Goal: Task Accomplishment & Management: Manage account settings

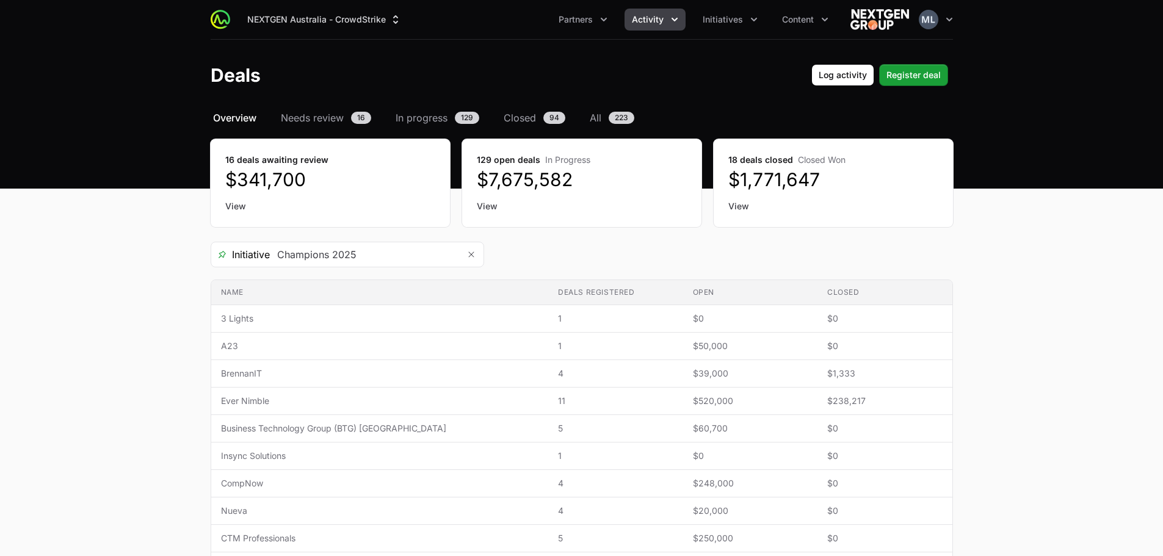
click at [672, 17] on icon "Activity menu" at bounding box center [675, 19] width 12 height 12
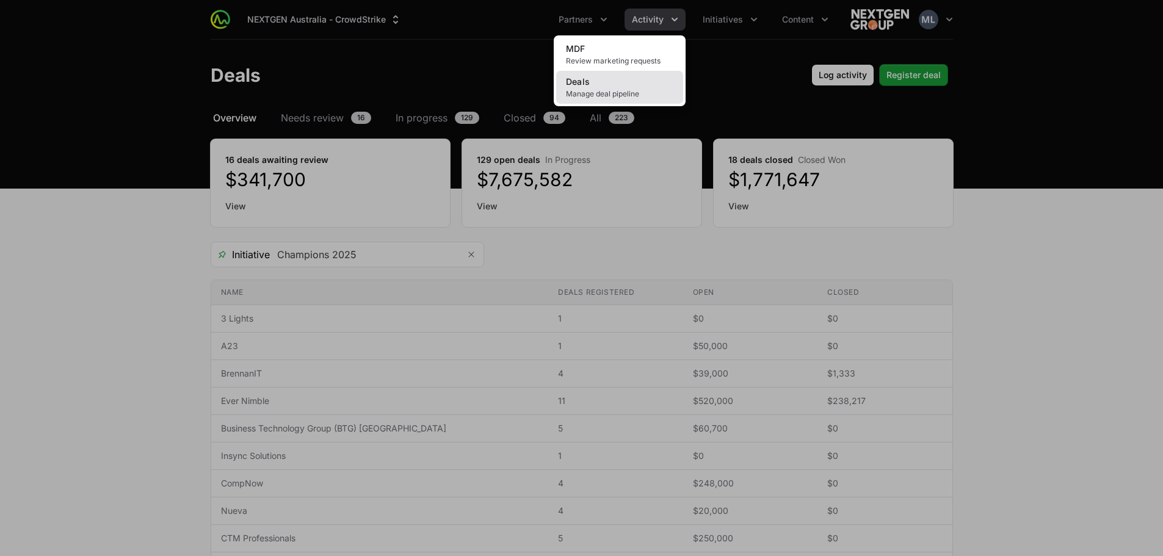
click at [604, 90] on span "Manage deal pipeline" at bounding box center [619, 94] width 107 height 10
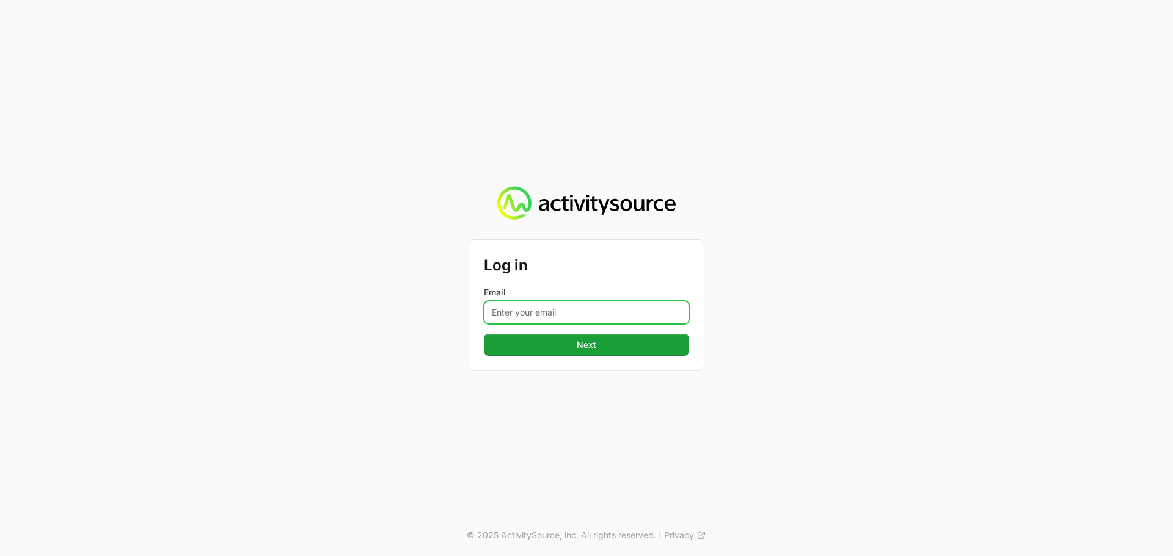
click at [577, 322] on input "Email" at bounding box center [586, 312] width 205 height 23
type input "[PERSON_NAME][EMAIL_ADDRESS][DOMAIN_NAME]"
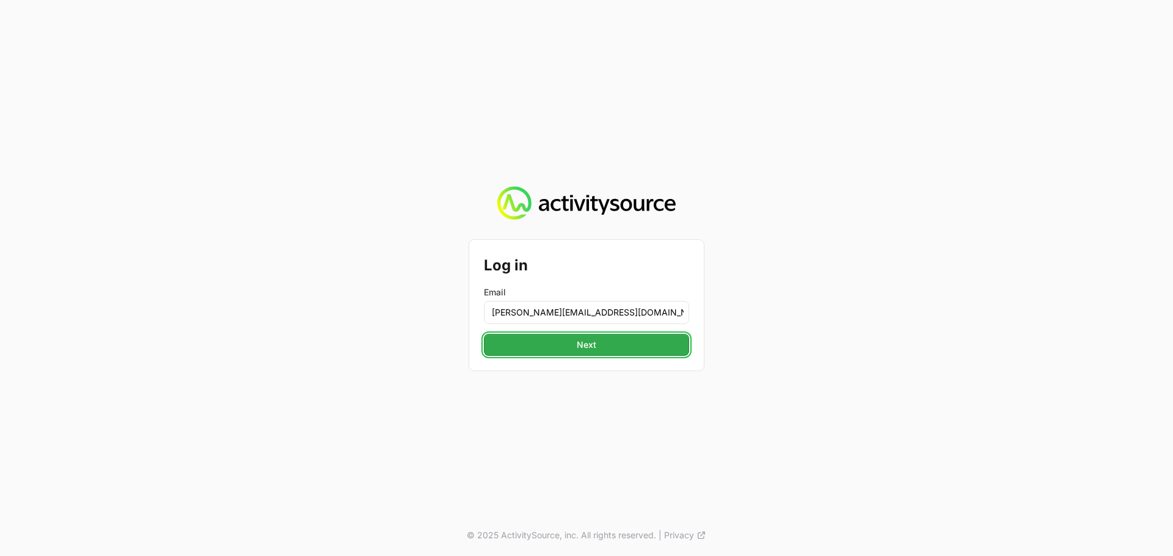
drag, startPoint x: 576, startPoint y: 324, endPoint x: 578, endPoint y: 350, distance: 26.3
click at [578, 350] on span "Next" at bounding box center [587, 345] width 20 height 15
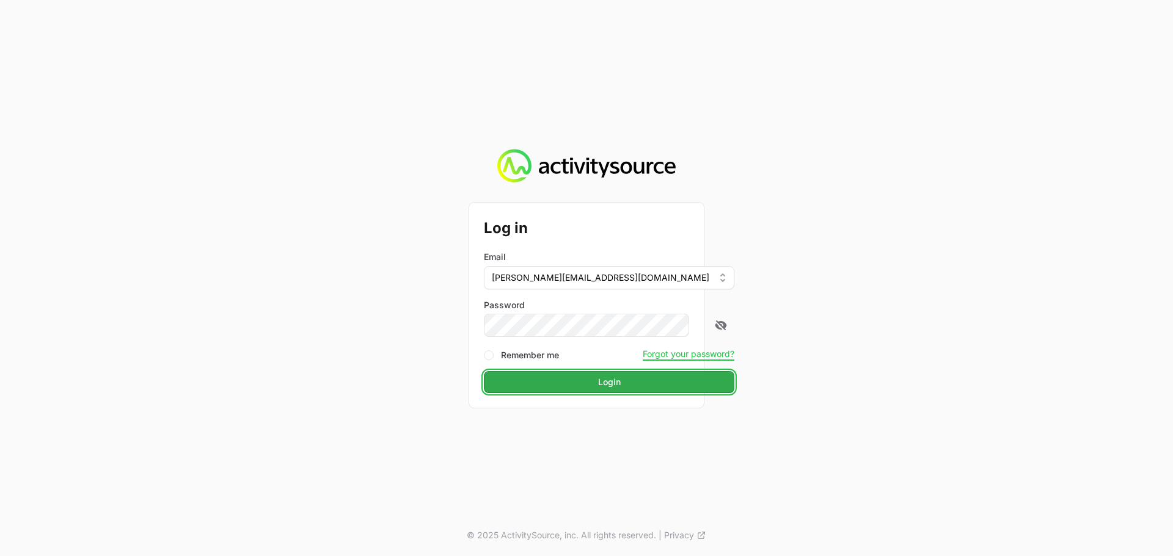
click at [542, 376] on button "Login" at bounding box center [609, 382] width 250 height 22
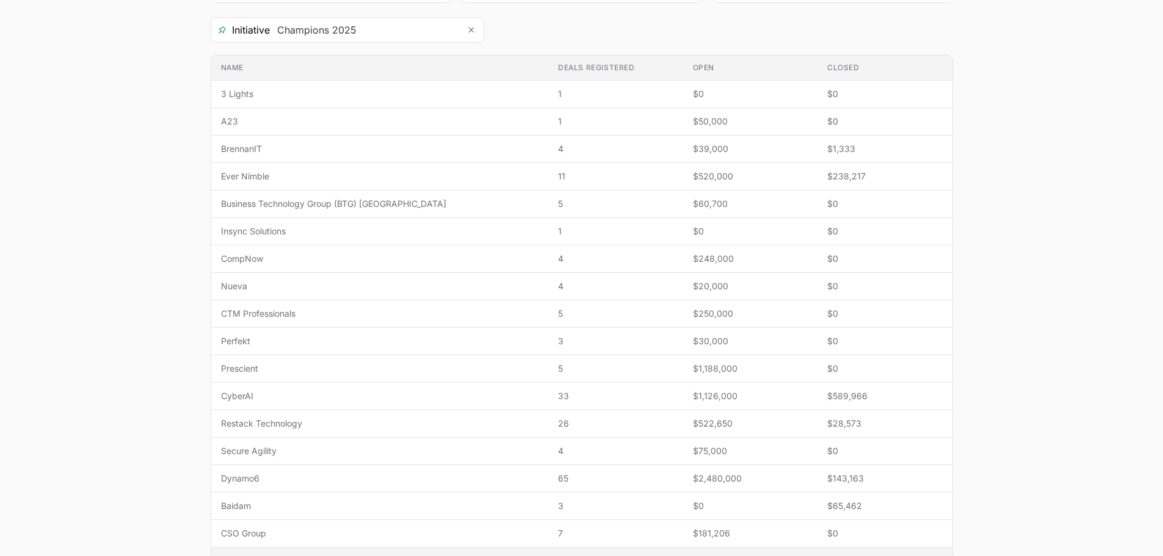
scroll to position [408, 0]
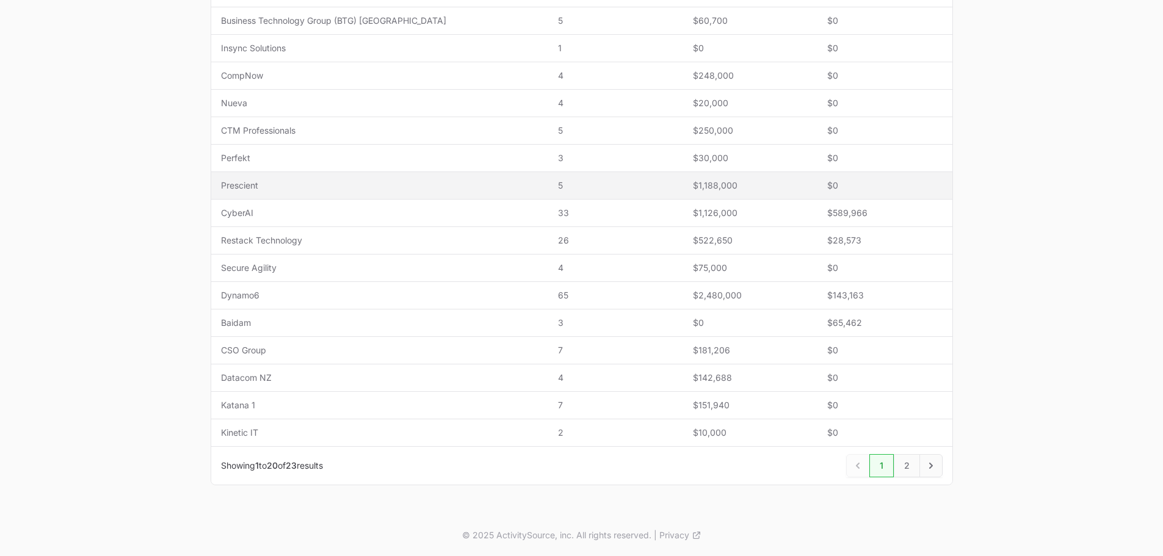
click at [374, 183] on span "Prescient" at bounding box center [380, 186] width 318 height 12
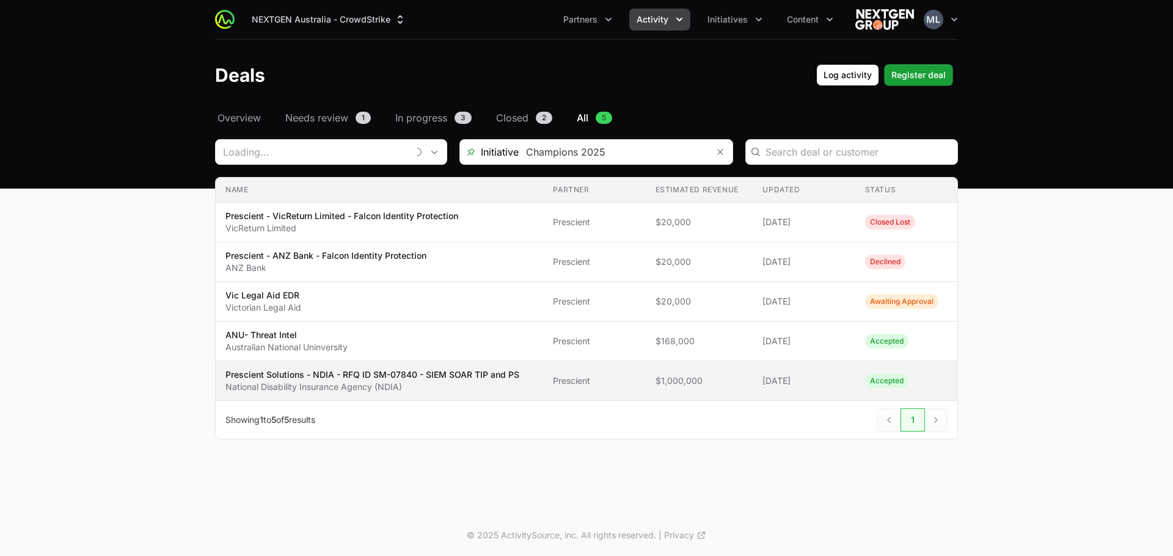
type input "Prescient"
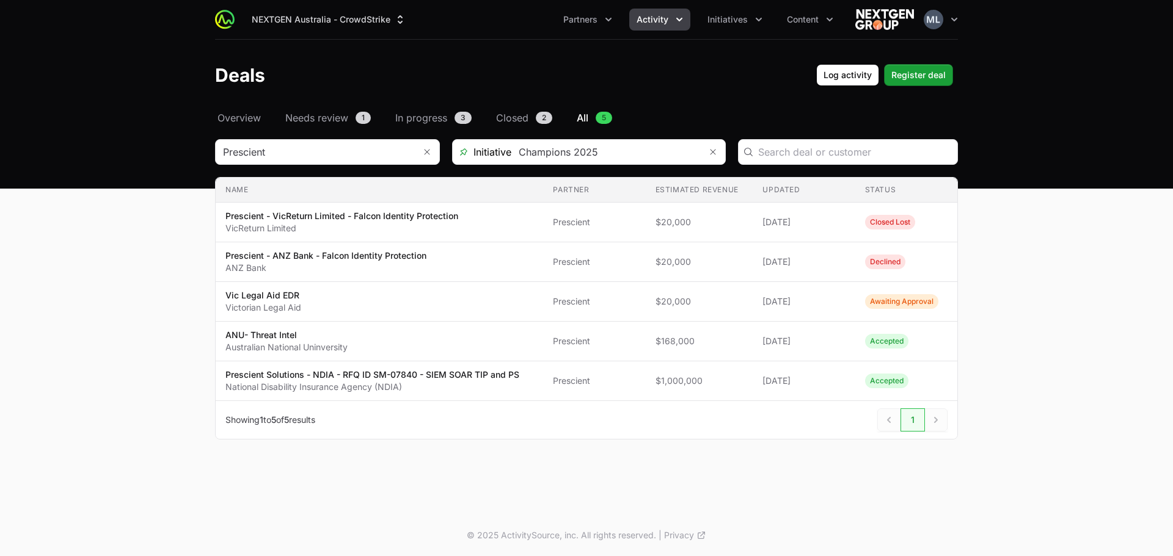
click at [828, 516] on div "© 2025 ActivitySource, inc. All rights reserved. | Privacy" at bounding box center [586, 536] width 782 height 42
click at [305, 148] on input "Deals Filters" at bounding box center [315, 152] width 199 height 24
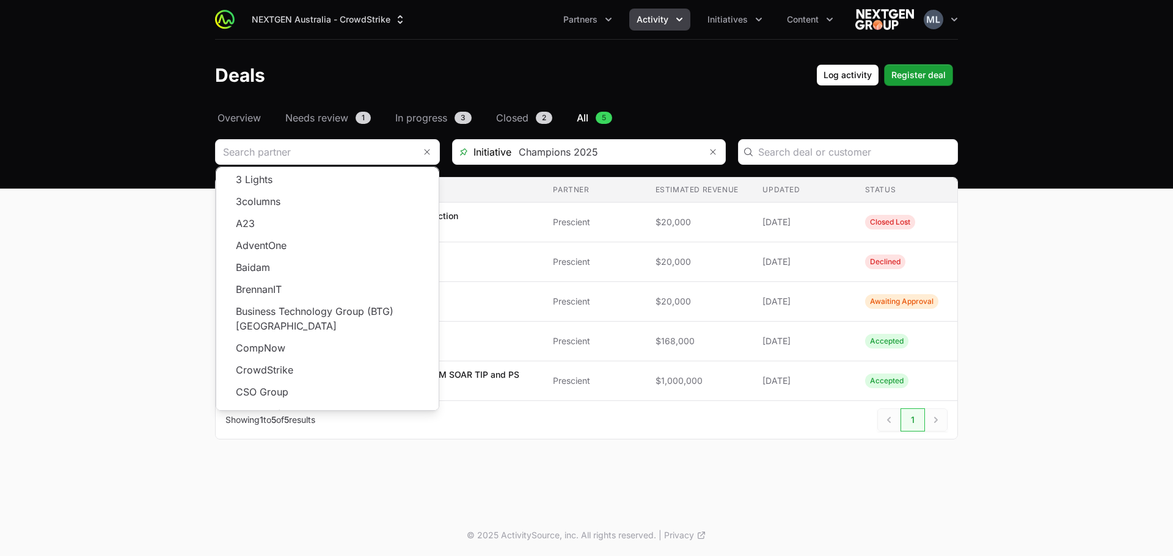
type input "Prescient"
click at [1087, 448] on main "Select a tab Overview Needs review In progress Closed All Overview Needs review…" at bounding box center [586, 290] width 1173 height 358
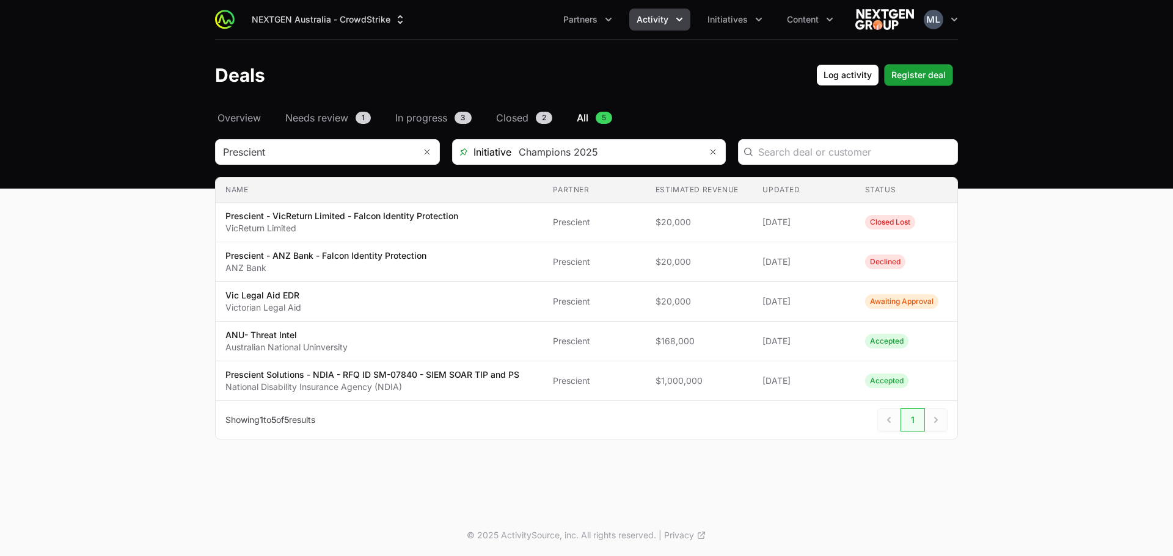
click at [1045, 321] on main "Select a tab Overview Needs review In progress Closed All Overview Needs review…" at bounding box center [586, 290] width 1173 height 358
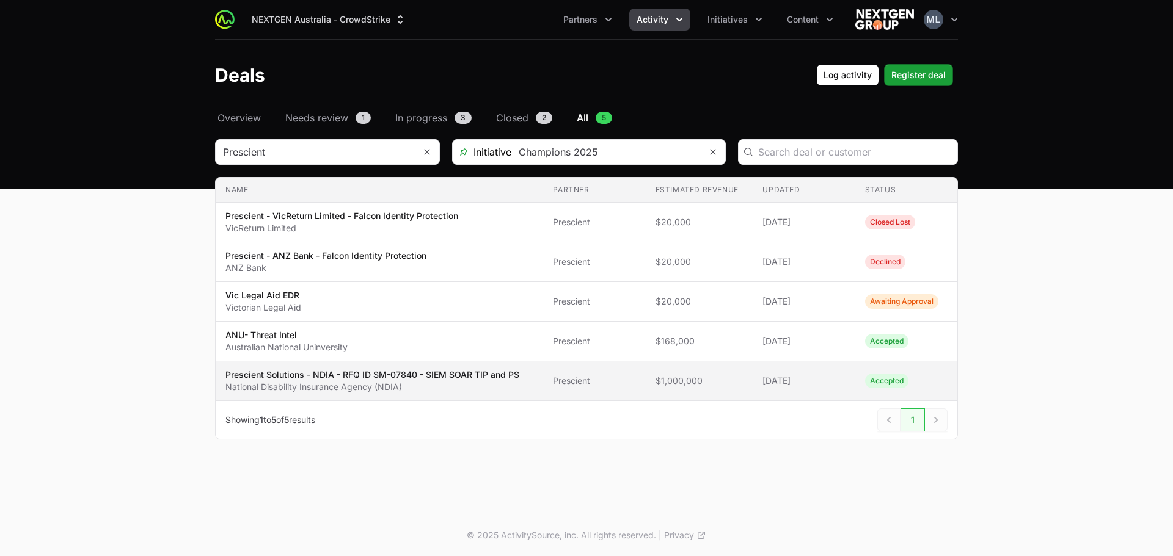
click at [536, 373] on td "Name Prescient Solutions - NDIA - RFQ ID SM-07840 - SIEM SOAR TIP and PS Nation…" at bounding box center [379, 382] width 327 height 40
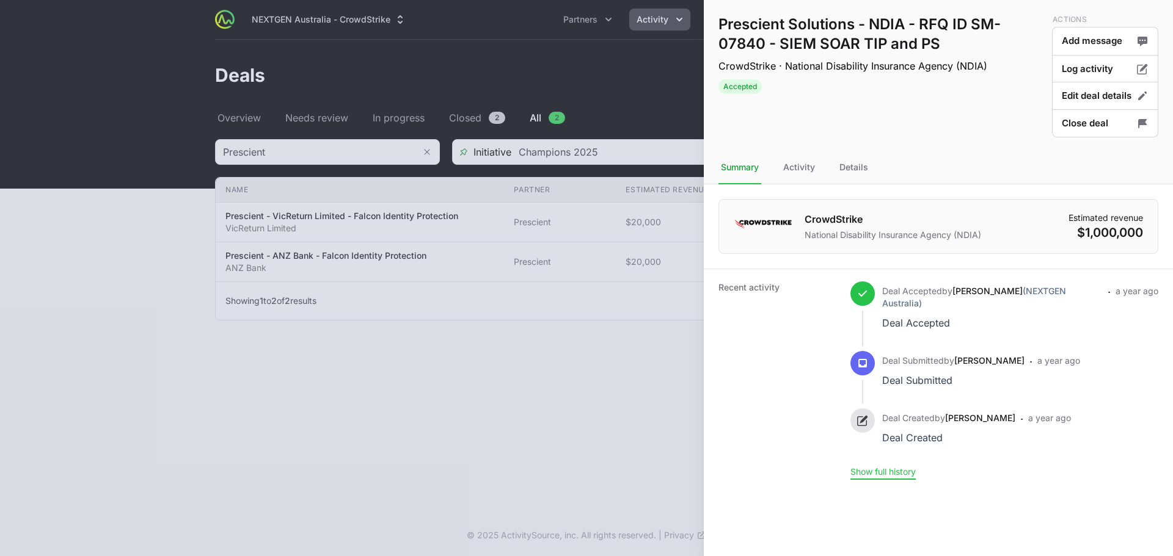
click at [864, 467] on button "Show full history" at bounding box center [882, 472] width 65 height 11
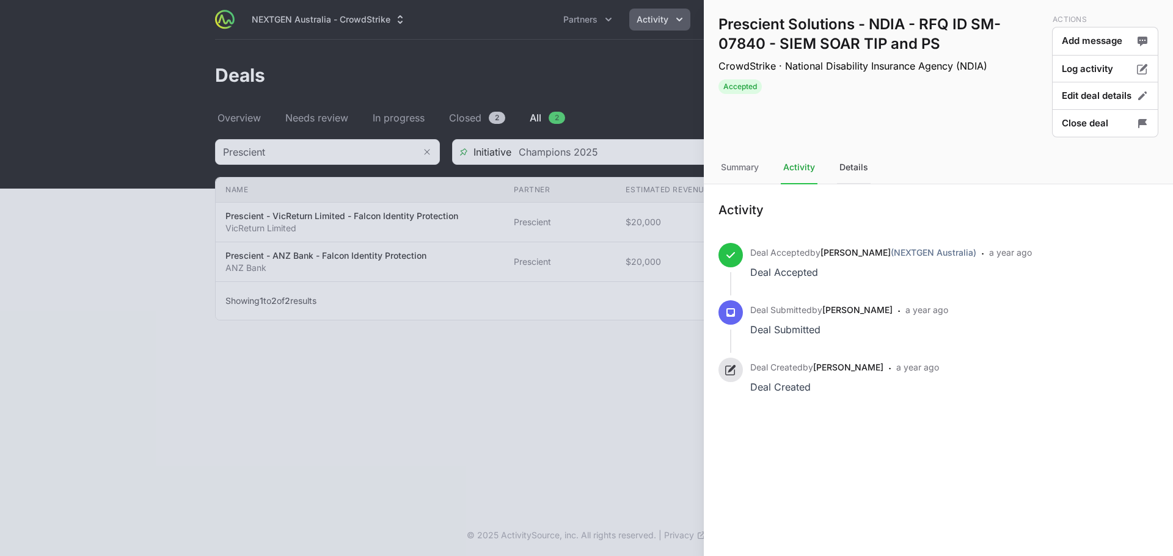
click at [853, 172] on div "Details" at bounding box center [854, 167] width 34 height 33
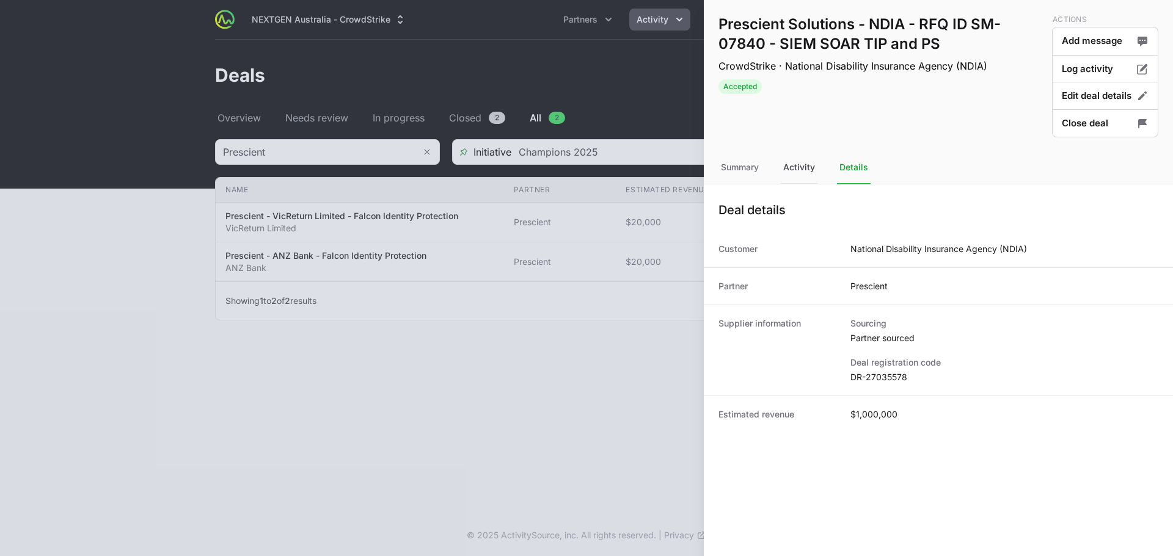
click at [807, 173] on div "Activity" at bounding box center [798, 167] width 37 height 33
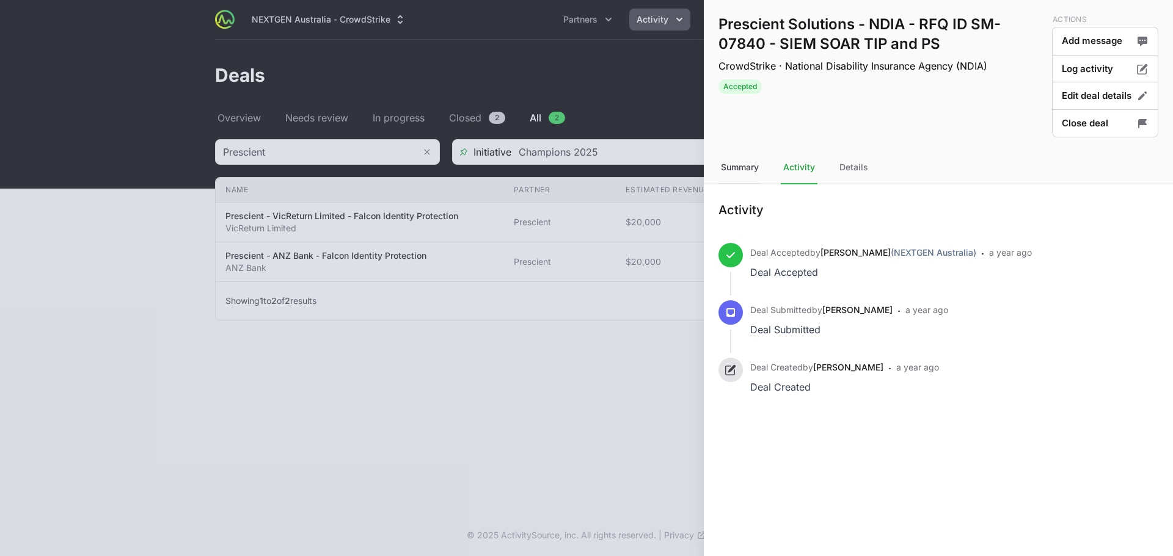
click at [741, 175] on div "Summary" at bounding box center [739, 167] width 43 height 33
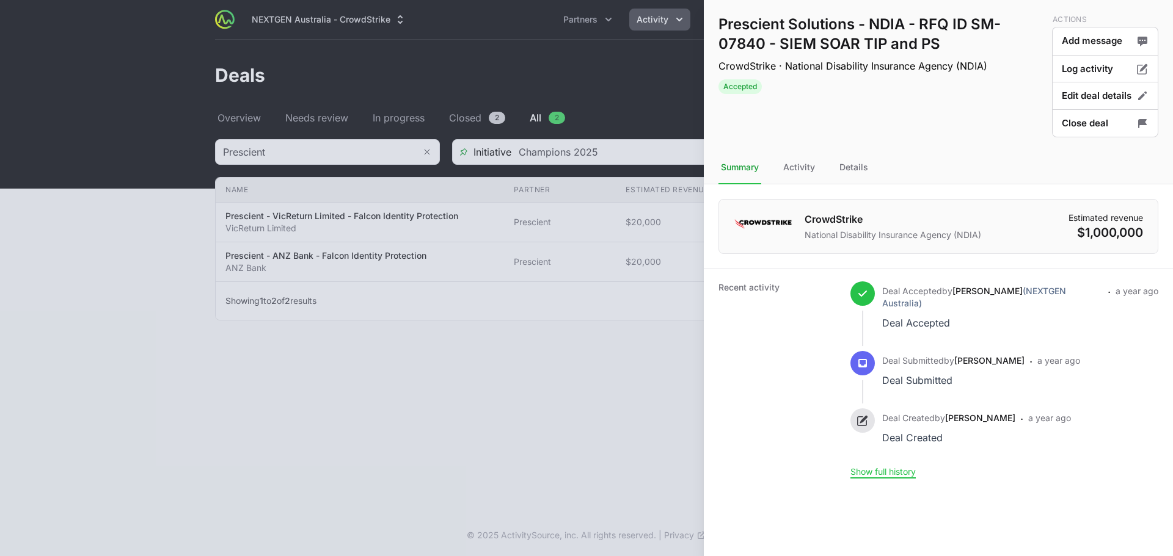
drag, startPoint x: 605, startPoint y: 369, endPoint x: 608, endPoint y: 364, distance: 6.3
click at [608, 365] on div at bounding box center [586, 278] width 1173 height 556
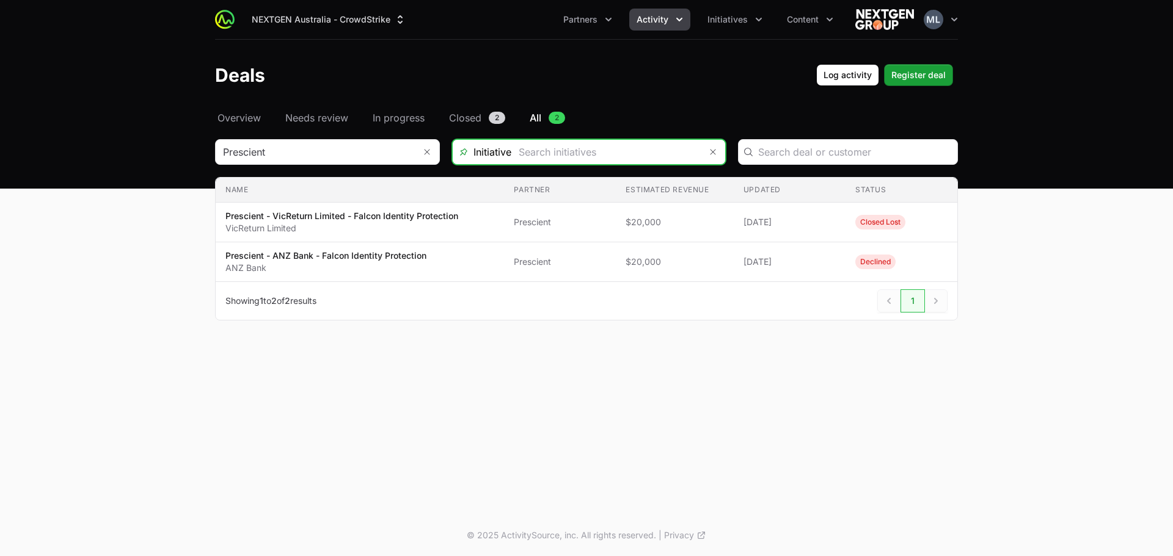
click at [658, 142] on input "Deals Filters" at bounding box center [605, 152] width 189 height 24
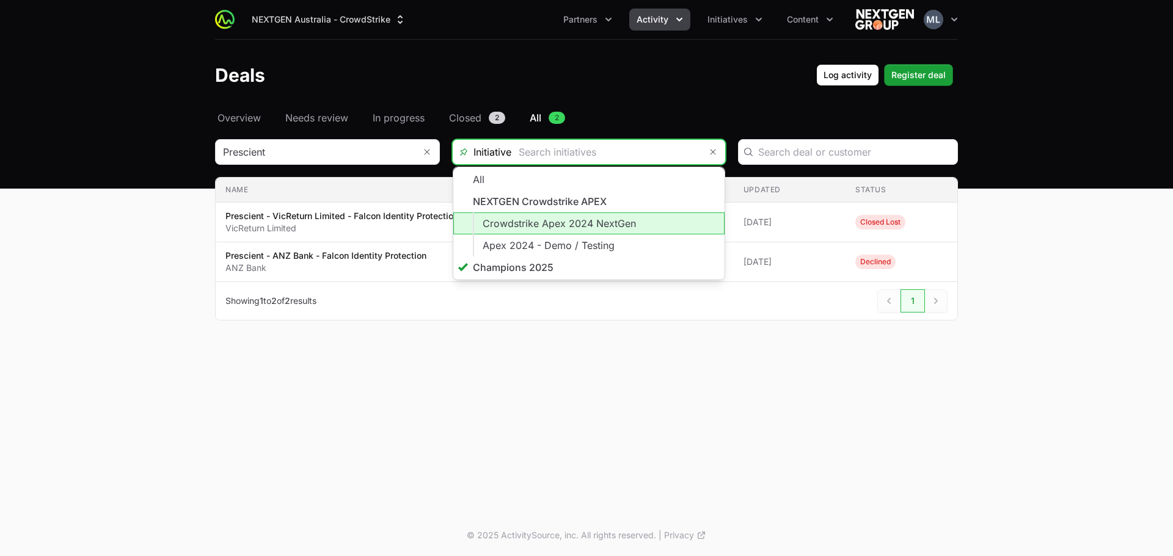
click at [583, 222] on li "Crowdstrike Apex 2024 NextGen" at bounding box center [588, 224] width 271 height 22
type input "Crowdstrike Apex 2024 NextGen"
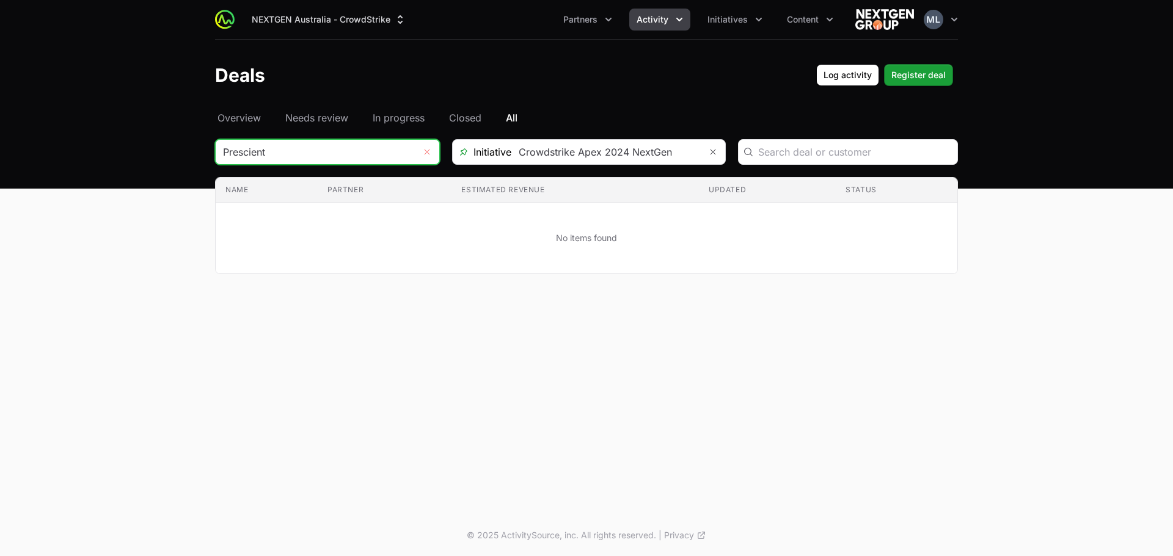
click at [420, 155] on button "Remove" at bounding box center [427, 152] width 24 height 24
click at [614, 156] on input "Deals Filters" at bounding box center [605, 152] width 189 height 24
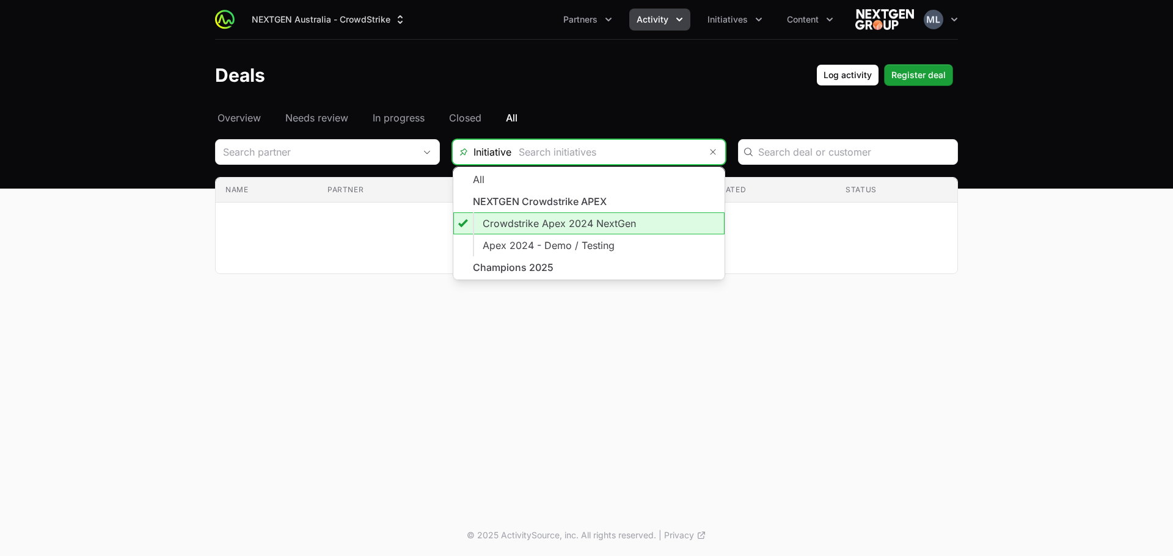
click at [550, 217] on li "Crowdstrike Apex 2024 NextGen" at bounding box center [588, 224] width 271 height 22
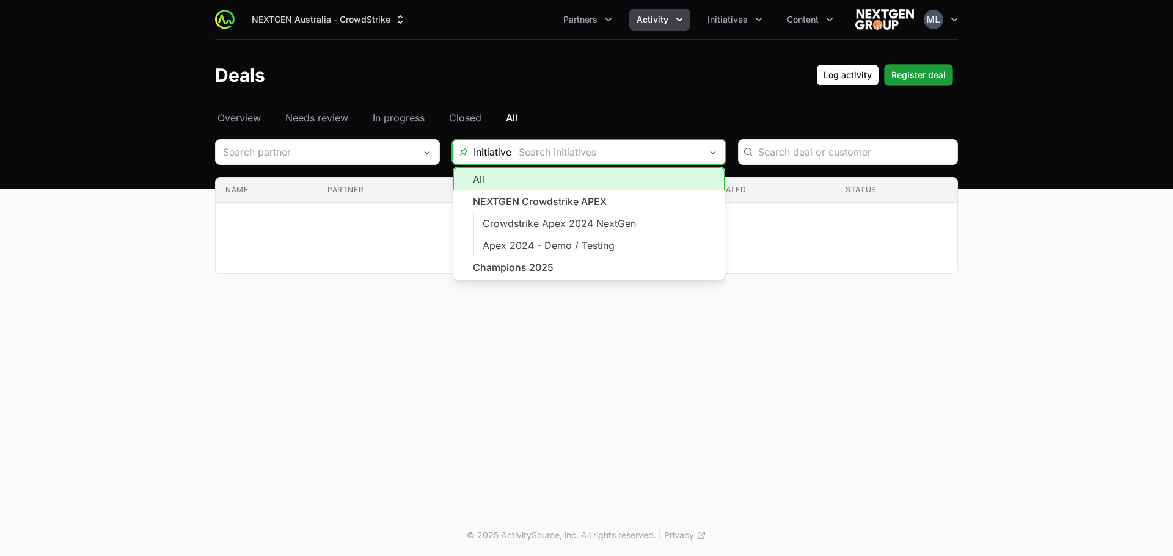
click at [553, 156] on input "Deals Filters" at bounding box center [605, 152] width 189 height 24
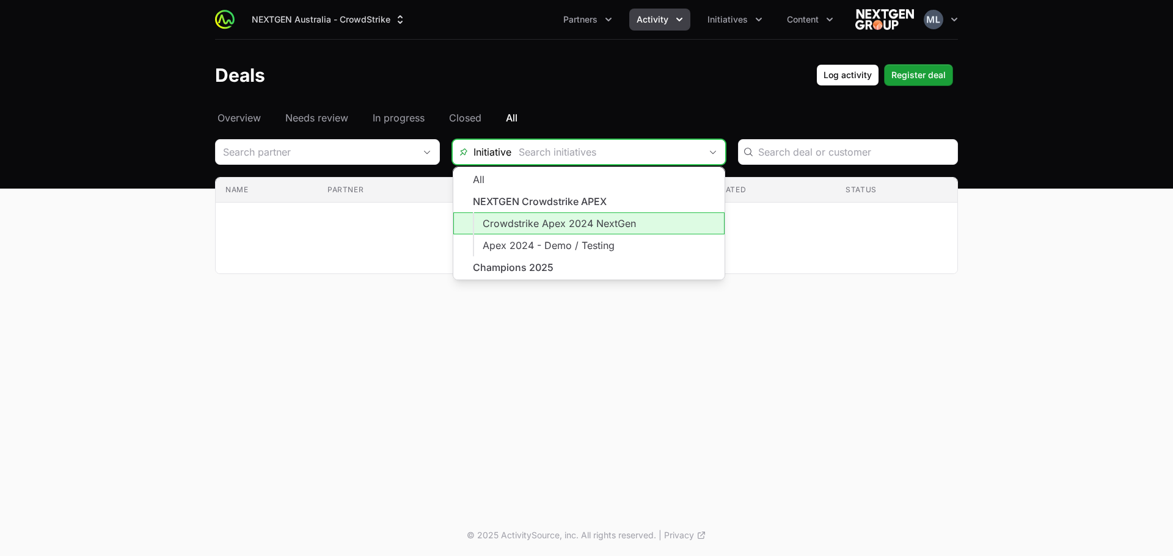
click at [558, 217] on li "Crowdstrike Apex 2024 NextGen" at bounding box center [588, 224] width 271 height 22
type input "Crowdstrike Apex 2024 NextGen"
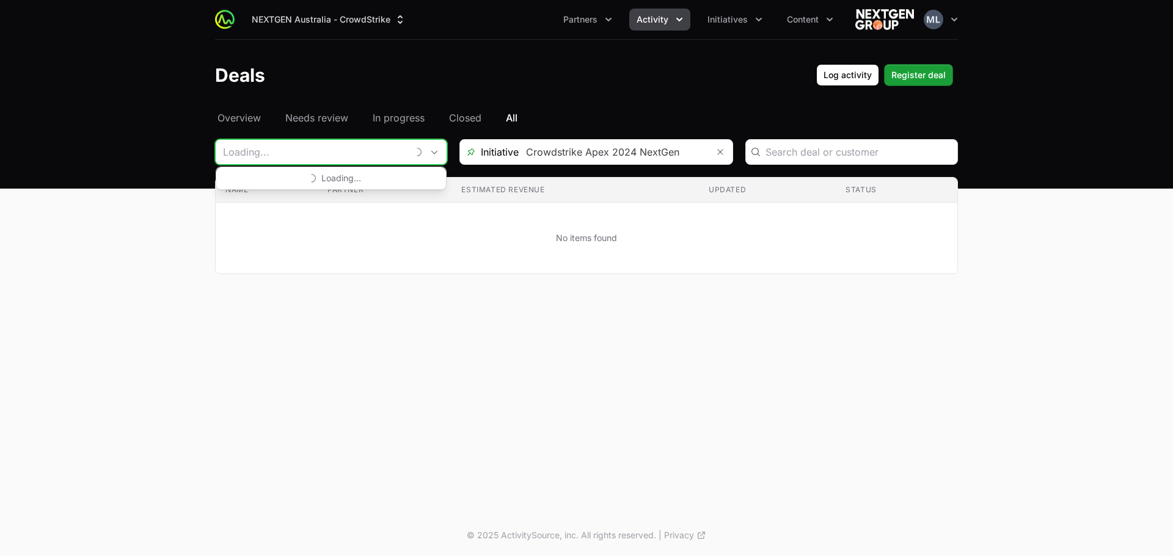
click at [344, 143] on input "Deals Filters" at bounding box center [312, 152] width 192 height 24
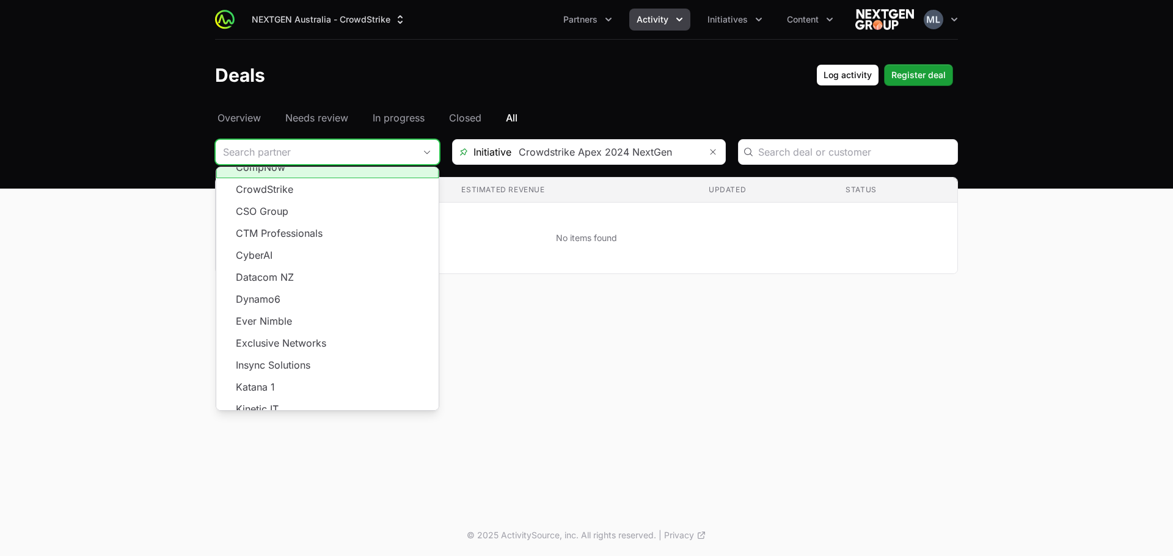
scroll to position [220, 0]
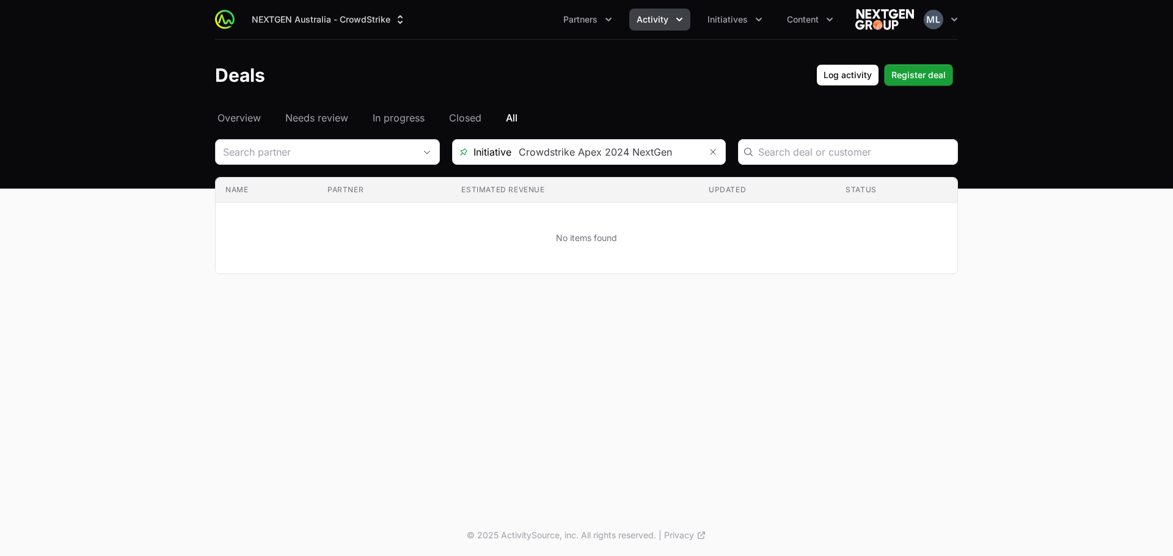
click at [313, 412] on div "NEXTGEN Australia - CrowdStrike Partners Activity Initiatives Content Open user…" at bounding box center [586, 257] width 1173 height 515
click at [331, 145] on input "Deals Filters" at bounding box center [315, 152] width 199 height 24
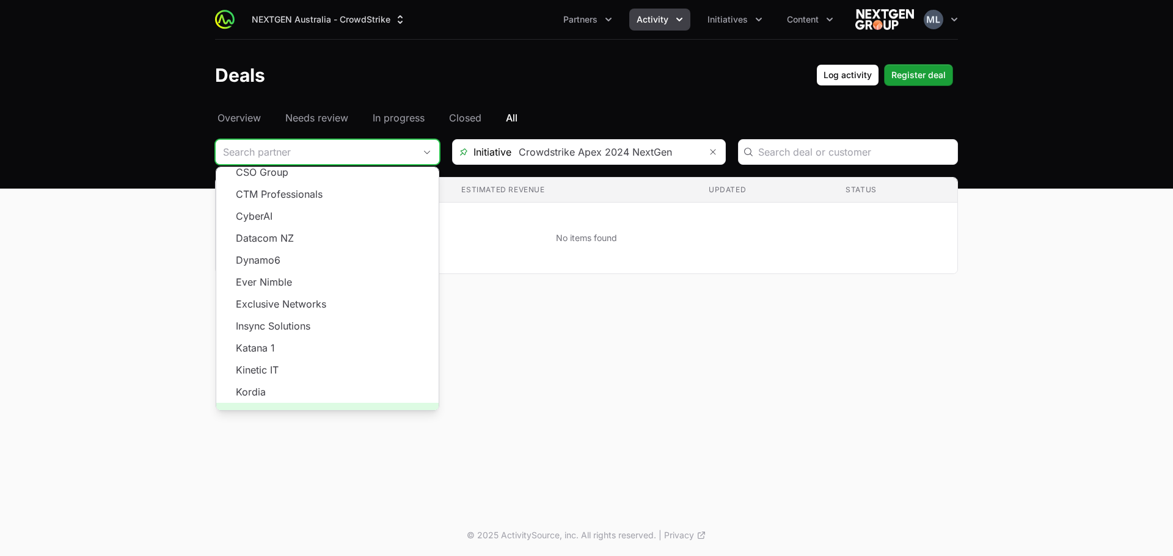
click at [332, 403] on span "Load more" at bounding box center [327, 414] width 222 height 22
click at [516, 323] on div "NEXTGEN Australia - CrowdStrike Partners Activity Initiatives Content Open user…" at bounding box center [586, 257] width 1173 height 515
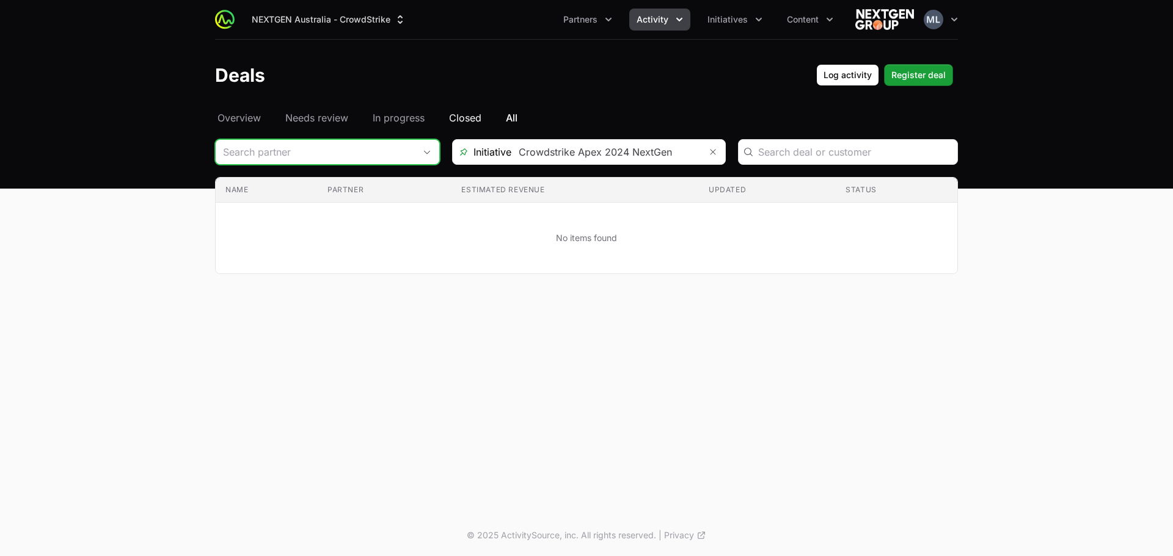
click at [463, 114] on span "Closed" at bounding box center [465, 118] width 32 height 15
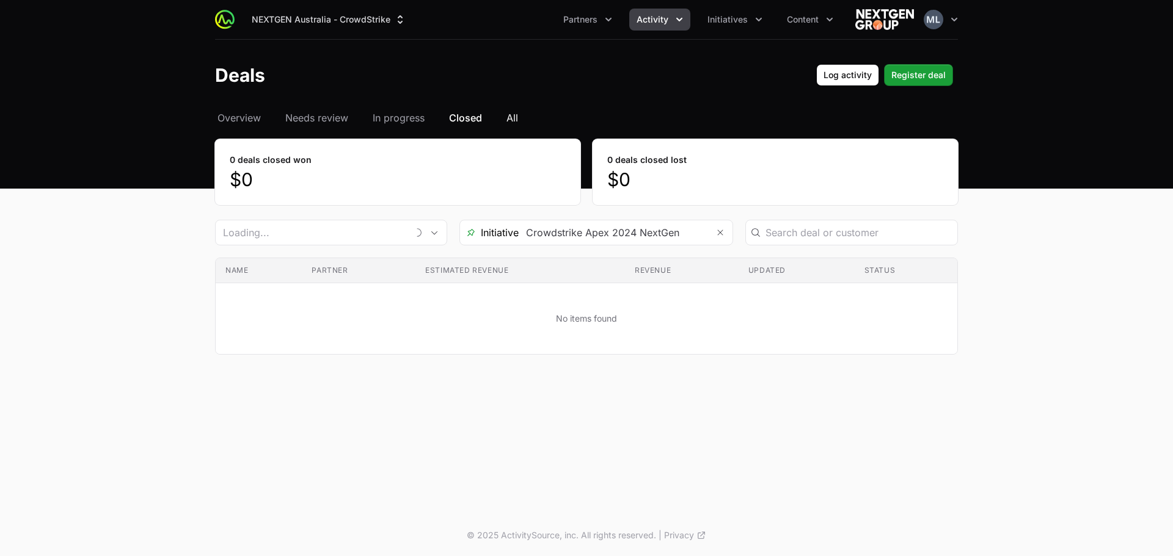
click at [507, 115] on span "All" at bounding box center [512, 118] width 12 height 15
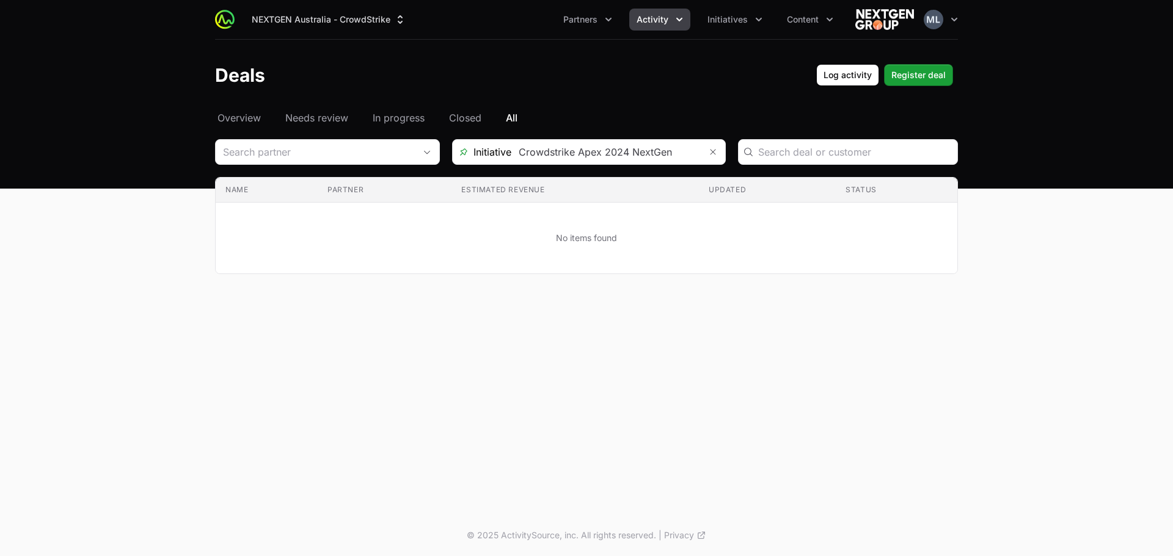
click at [934, 264] on td "No items found" at bounding box center [586, 238] width 741 height 71
click at [874, 468] on div "NEXTGEN Australia - CrowdStrike Partners Activity Initiatives Content Open user…" at bounding box center [586, 257] width 1173 height 515
click at [719, 158] on button "Remove" at bounding box center [712, 152] width 24 height 24
